Goal: Navigation & Orientation: Find specific page/section

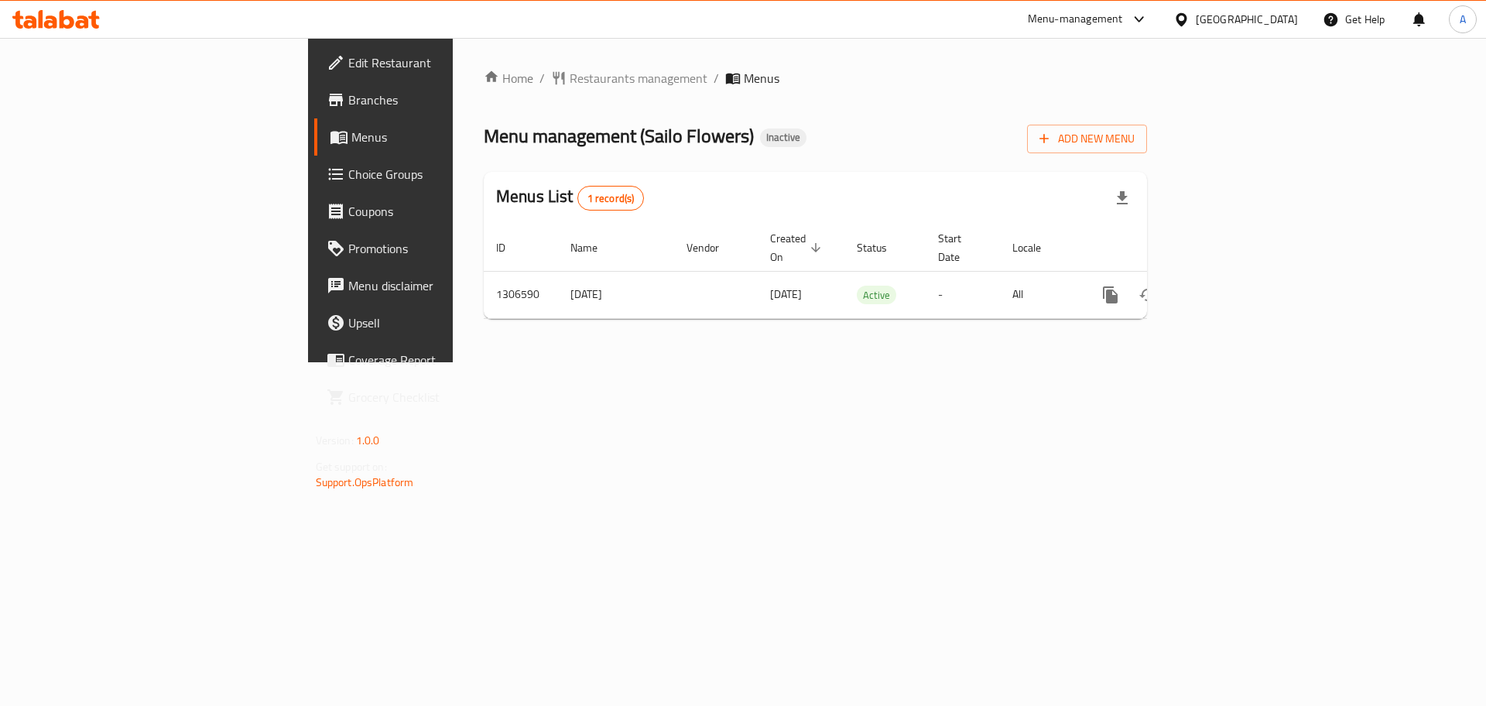
click at [1189, 14] on icon at bounding box center [1181, 20] width 16 height 16
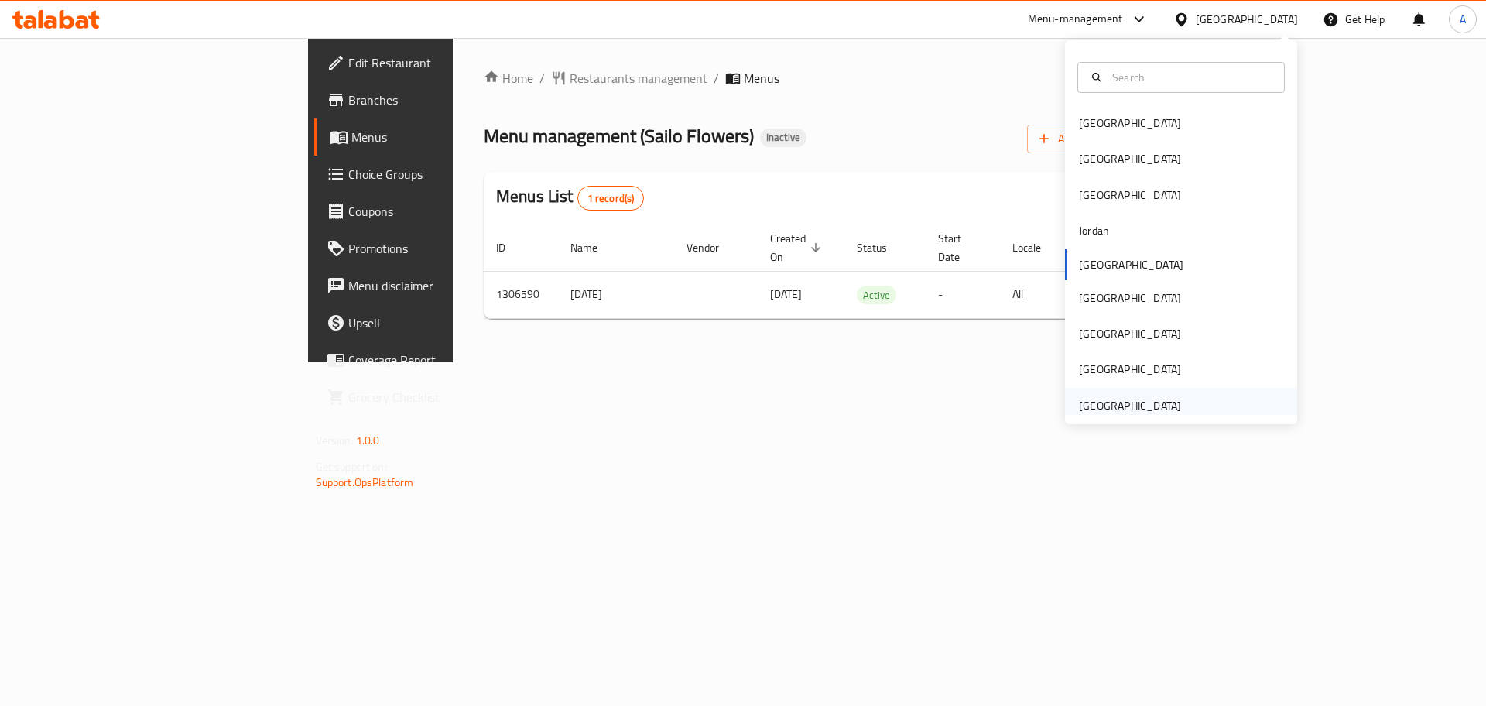
click at [1136, 397] on div "[GEOGRAPHIC_DATA]" at bounding box center [1130, 405] width 102 height 17
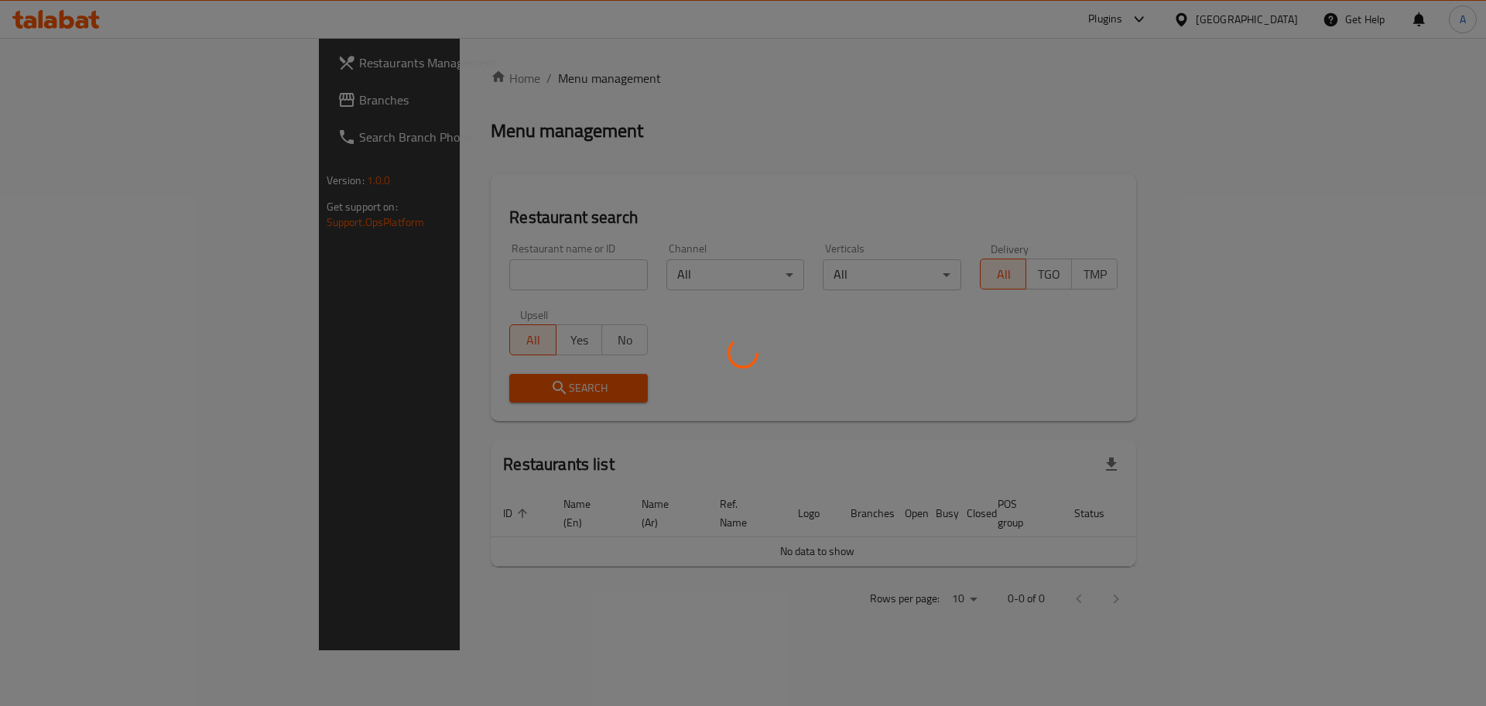
click at [84, 104] on div at bounding box center [743, 353] width 1486 height 706
click at [100, 104] on div at bounding box center [743, 353] width 1486 height 706
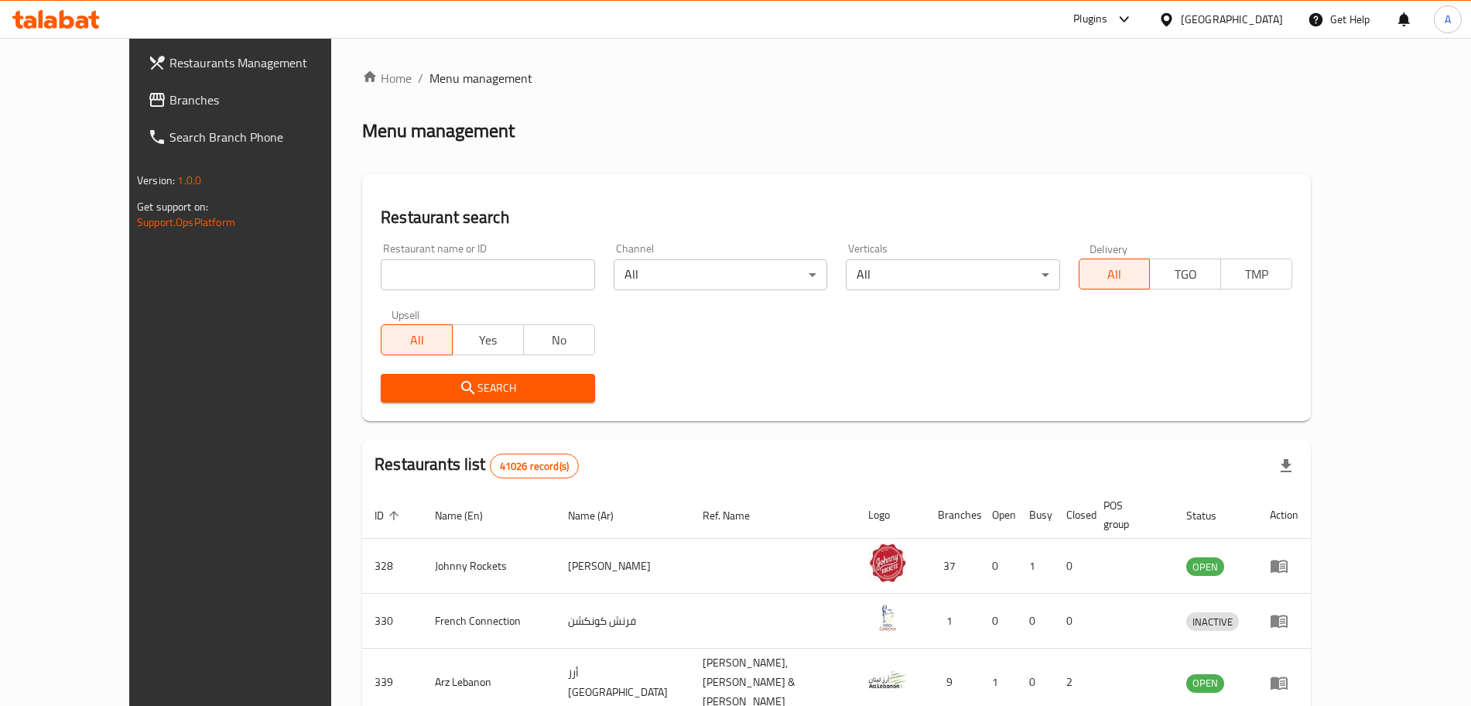
click at [169, 94] on span "Branches" at bounding box center [265, 100] width 193 height 19
